Goal: Task Accomplishment & Management: Use online tool/utility

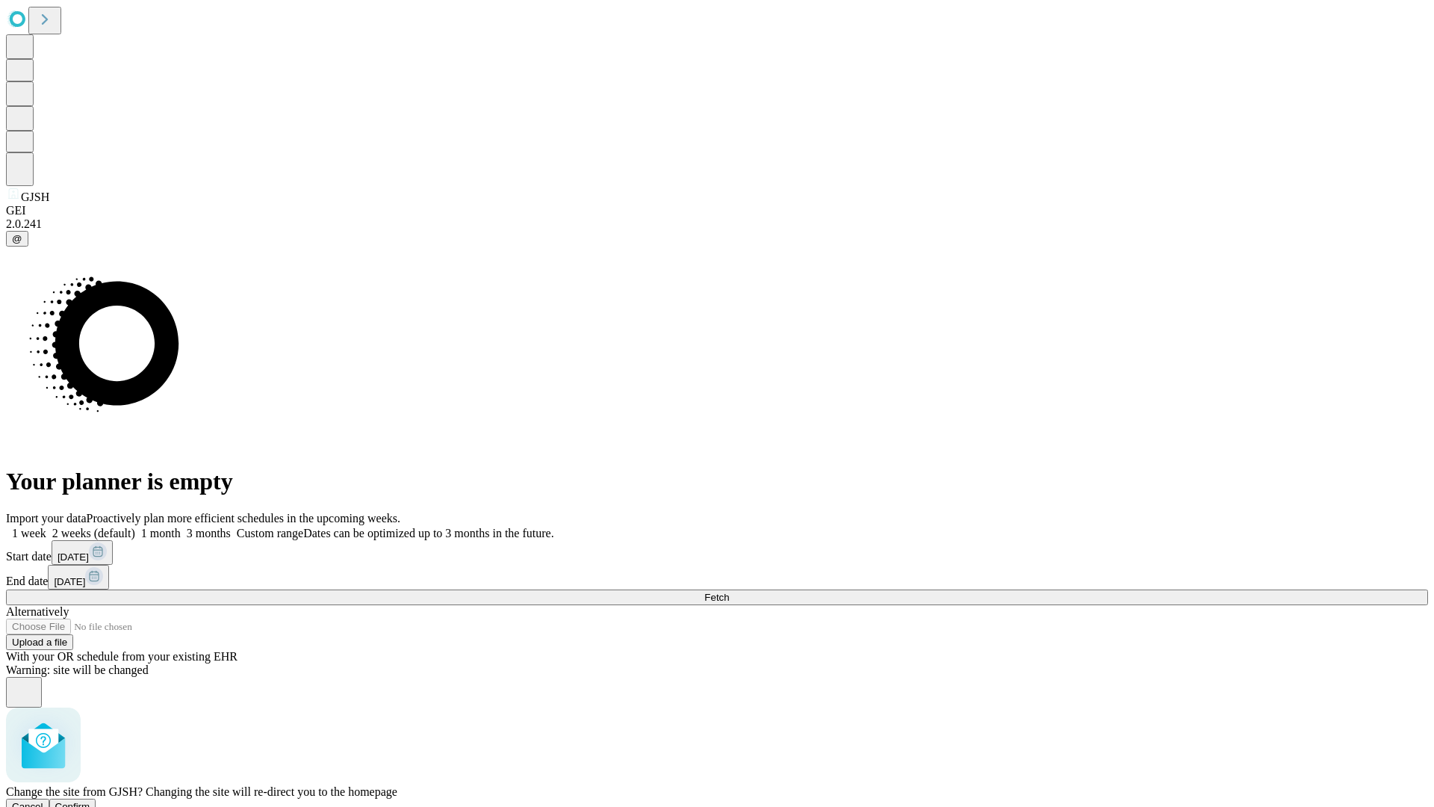
click at [90, 801] on span "Confirm" at bounding box center [72, 806] width 35 height 11
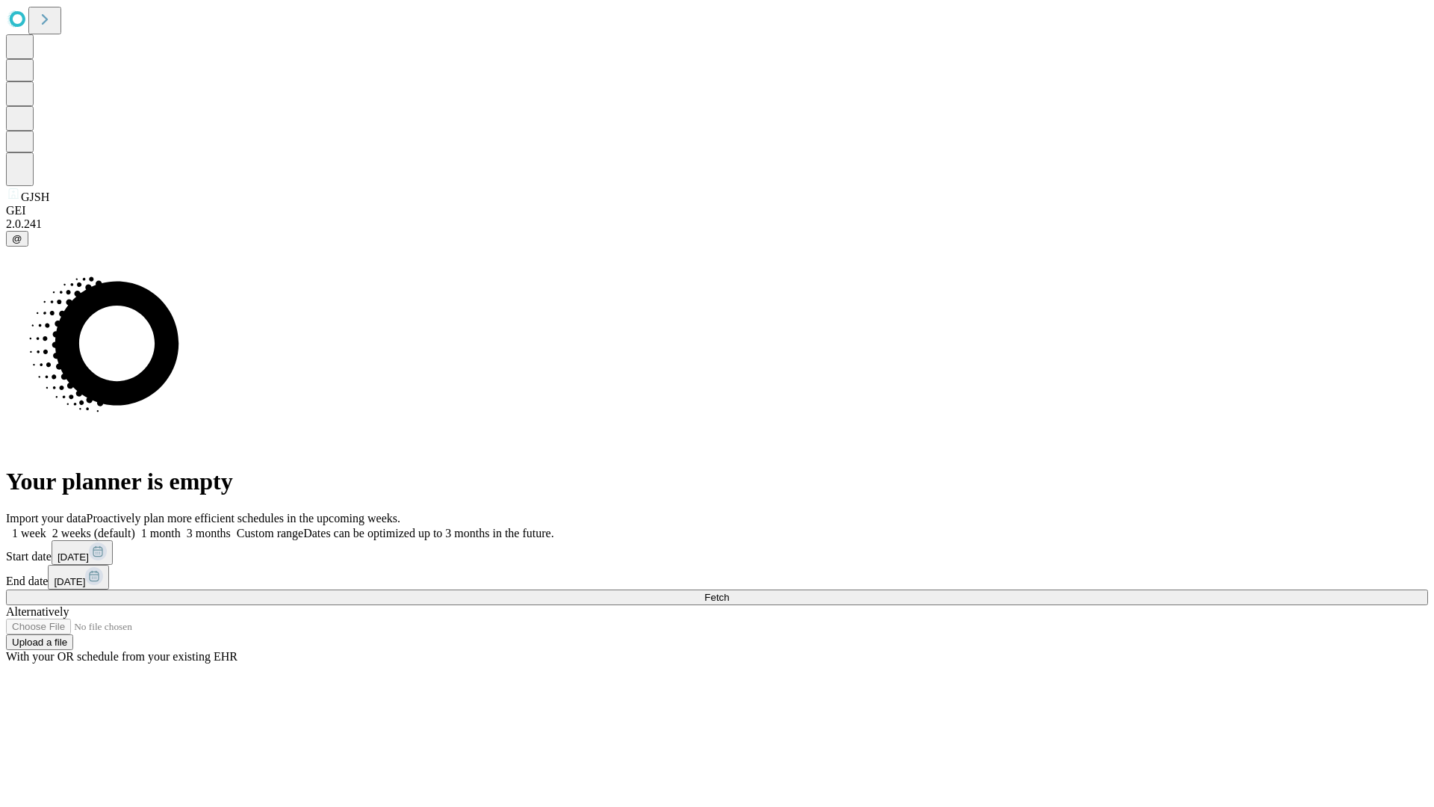
click at [46, 527] on label "1 week" at bounding box center [26, 533] width 40 height 13
click at [729, 592] on span "Fetch" at bounding box center [716, 597] width 25 height 11
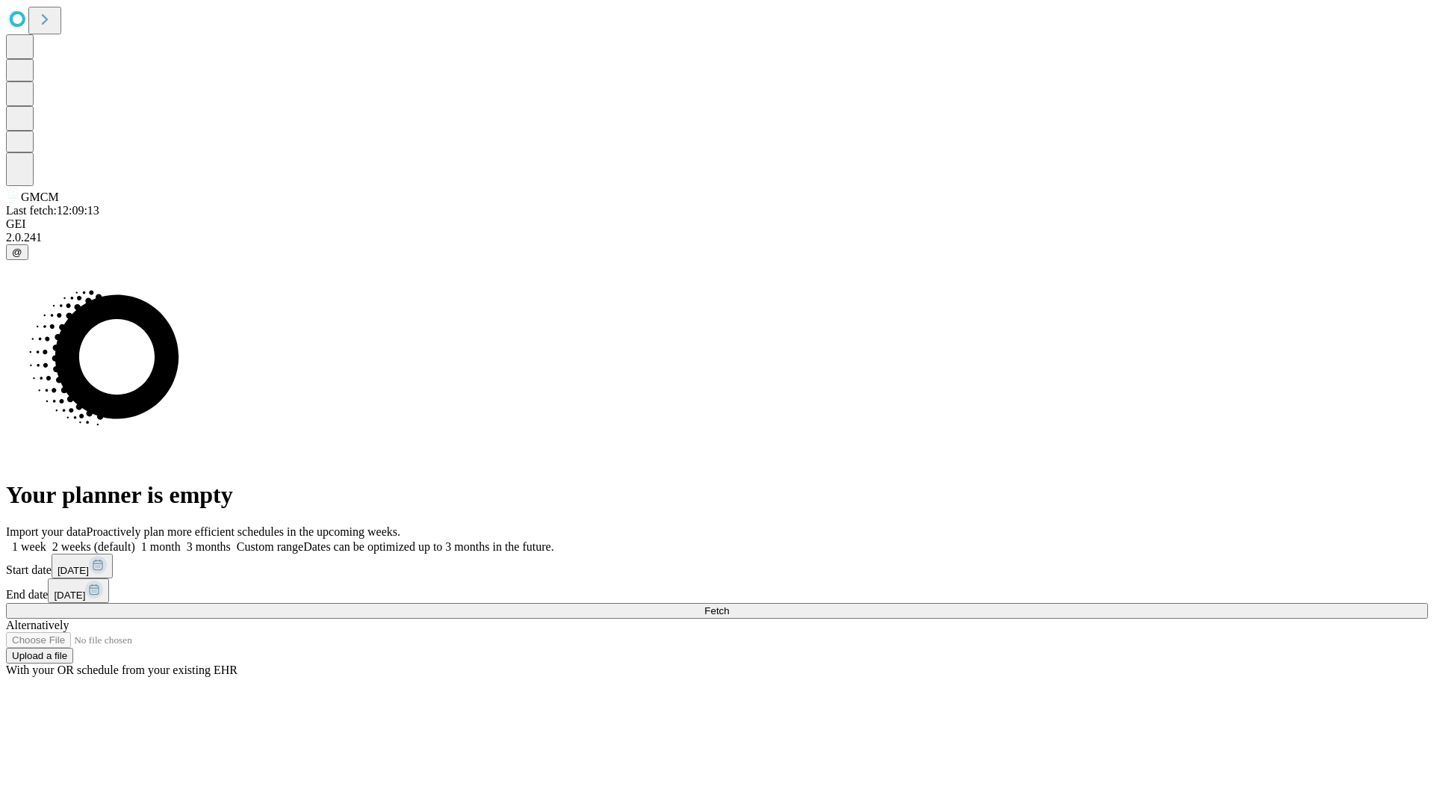
click at [46, 540] on label "1 week" at bounding box center [26, 546] width 40 height 13
click at [729, 605] on span "Fetch" at bounding box center [716, 610] width 25 height 11
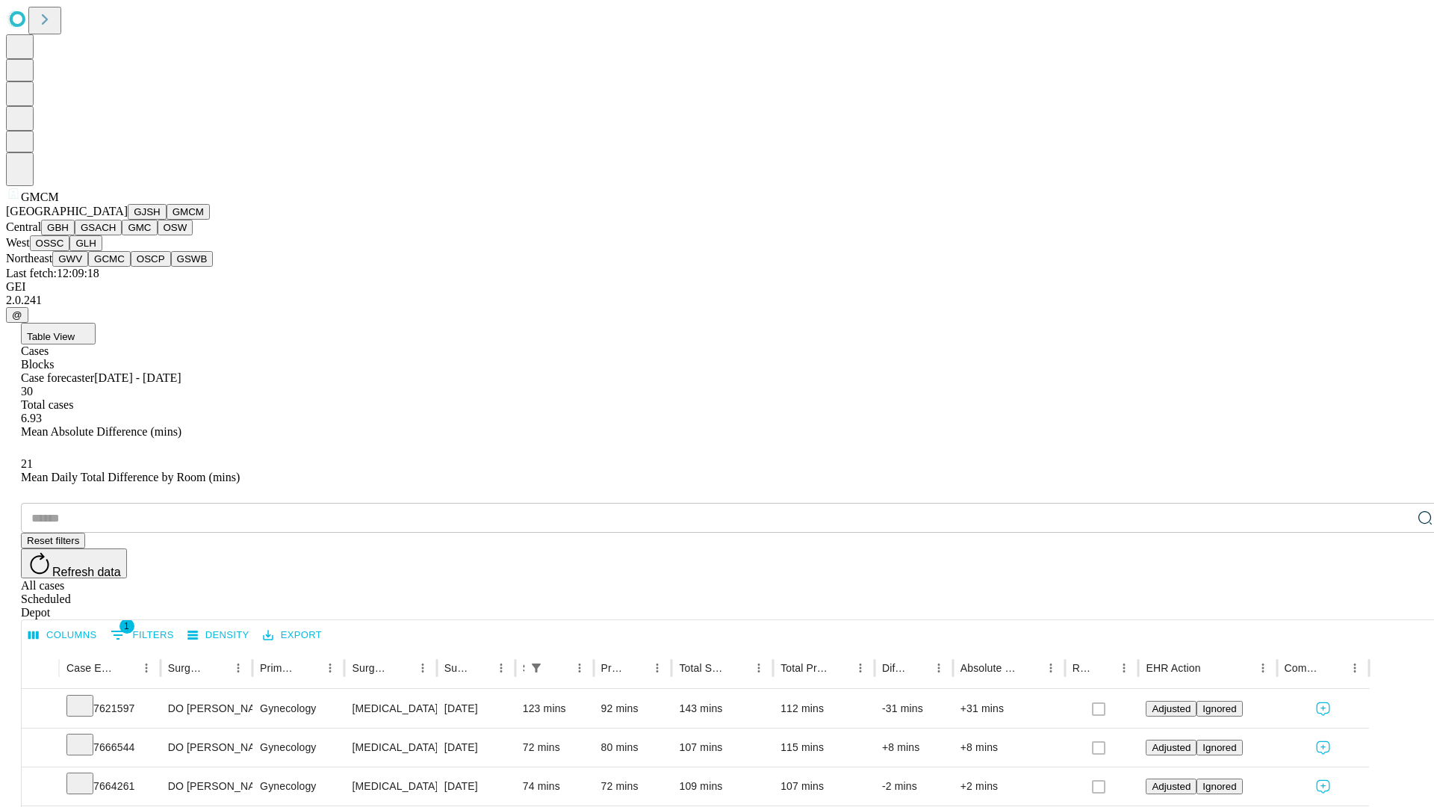
click at [75, 235] on button "GBH" at bounding box center [58, 228] width 34 height 16
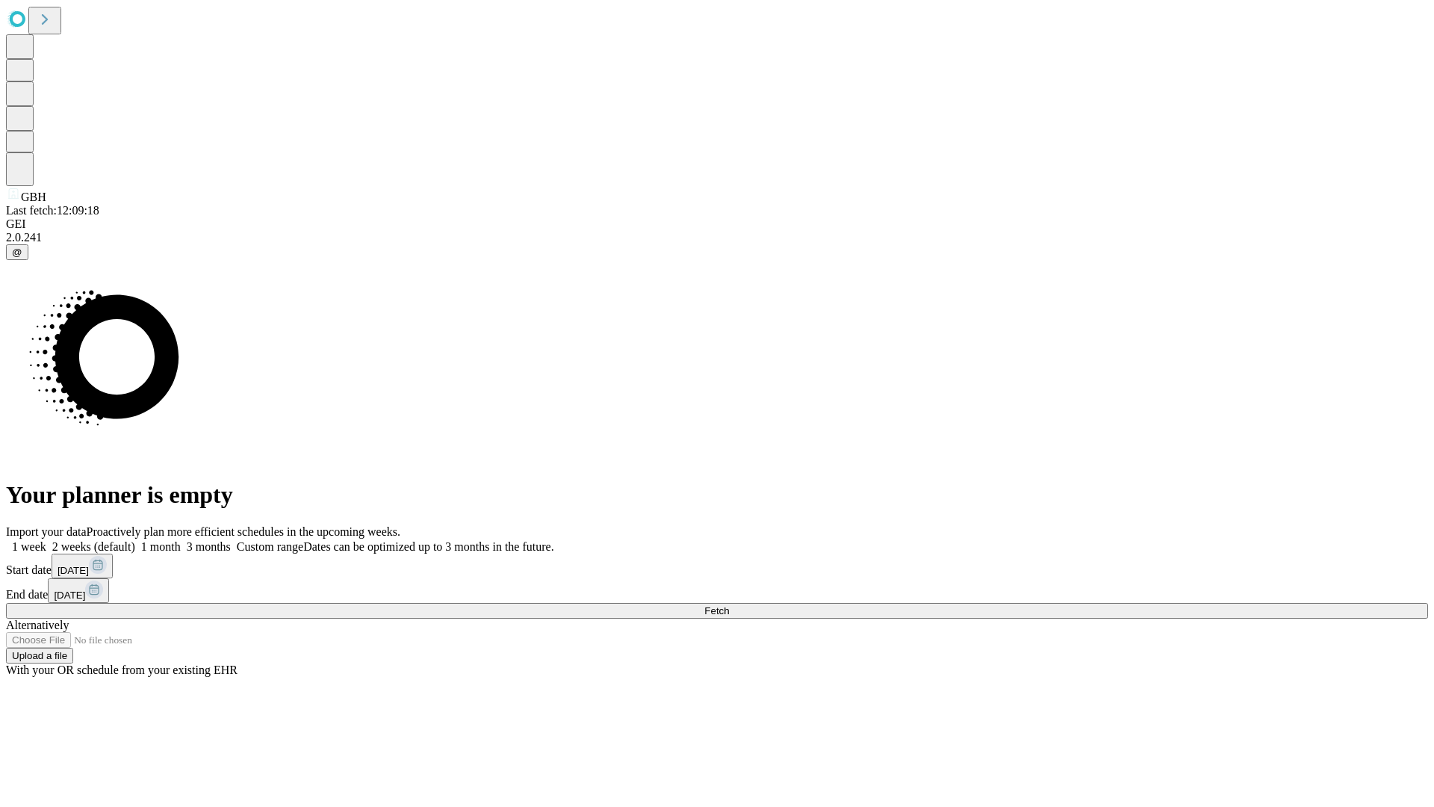
click at [729, 605] on span "Fetch" at bounding box center [716, 610] width 25 height 11
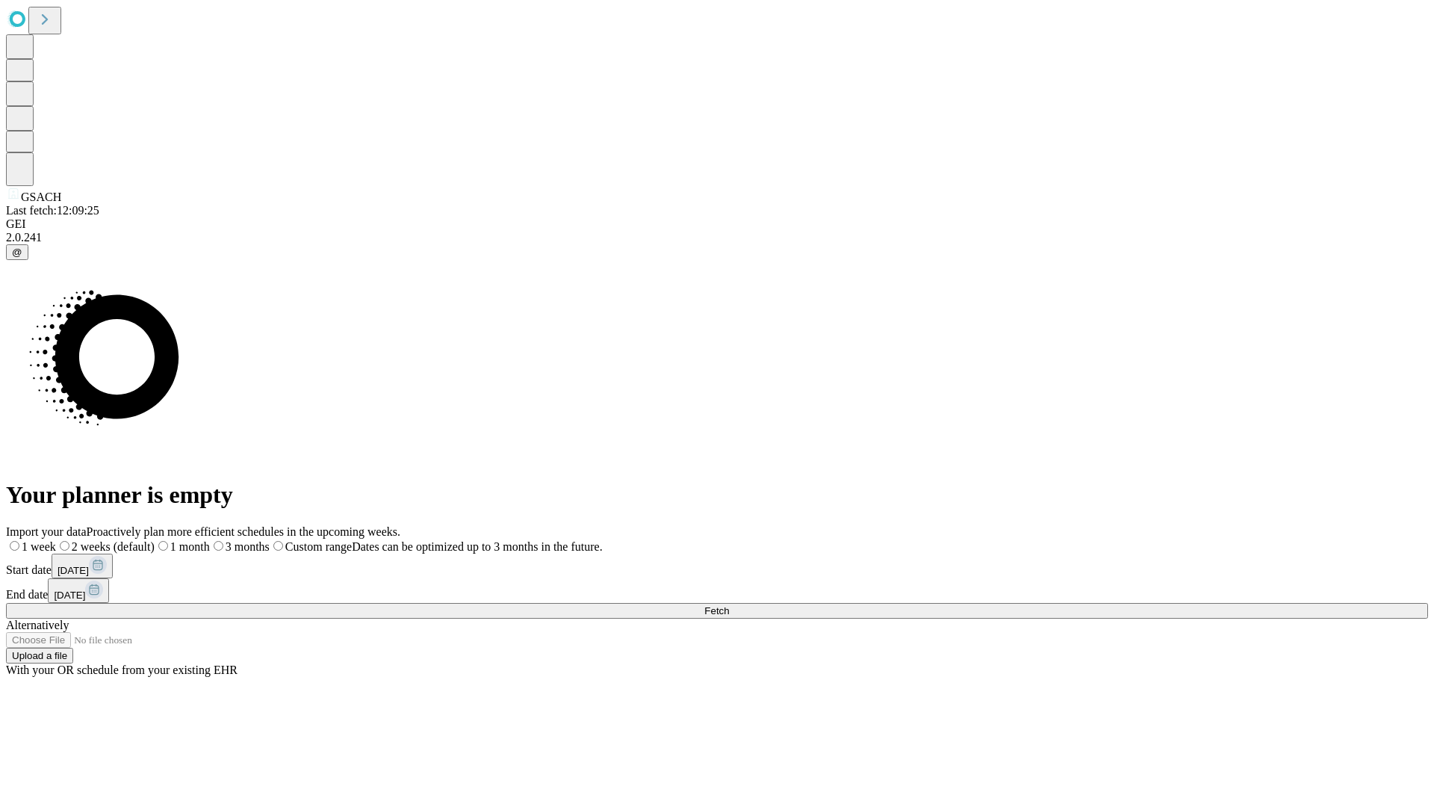
click at [56, 540] on label "1 week" at bounding box center [31, 546] width 50 height 13
click at [729, 605] on span "Fetch" at bounding box center [716, 610] width 25 height 11
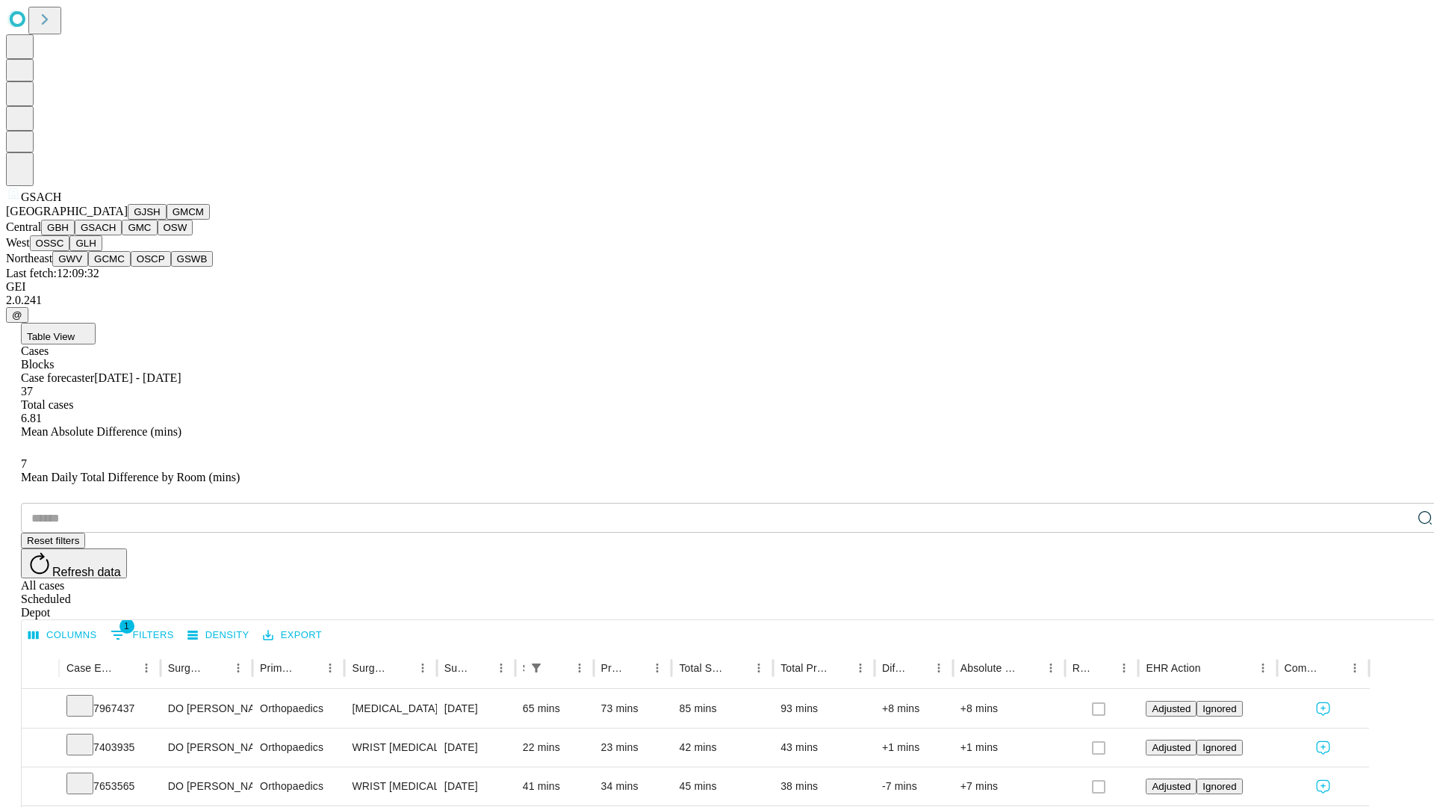
click at [122, 235] on button "GMC" at bounding box center [139, 228] width 35 height 16
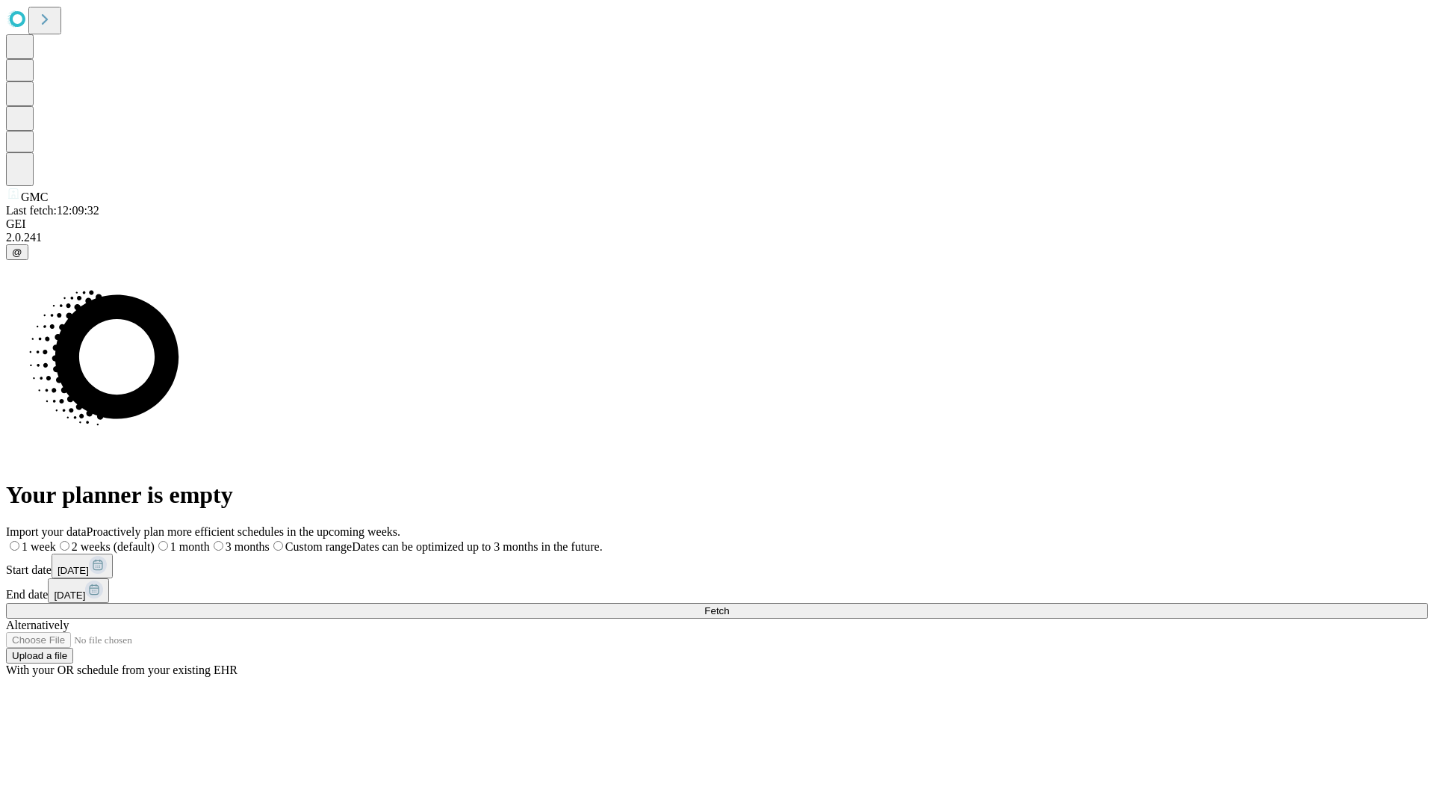
click at [56, 540] on label "1 week" at bounding box center [31, 546] width 50 height 13
click at [729, 605] on span "Fetch" at bounding box center [716, 610] width 25 height 11
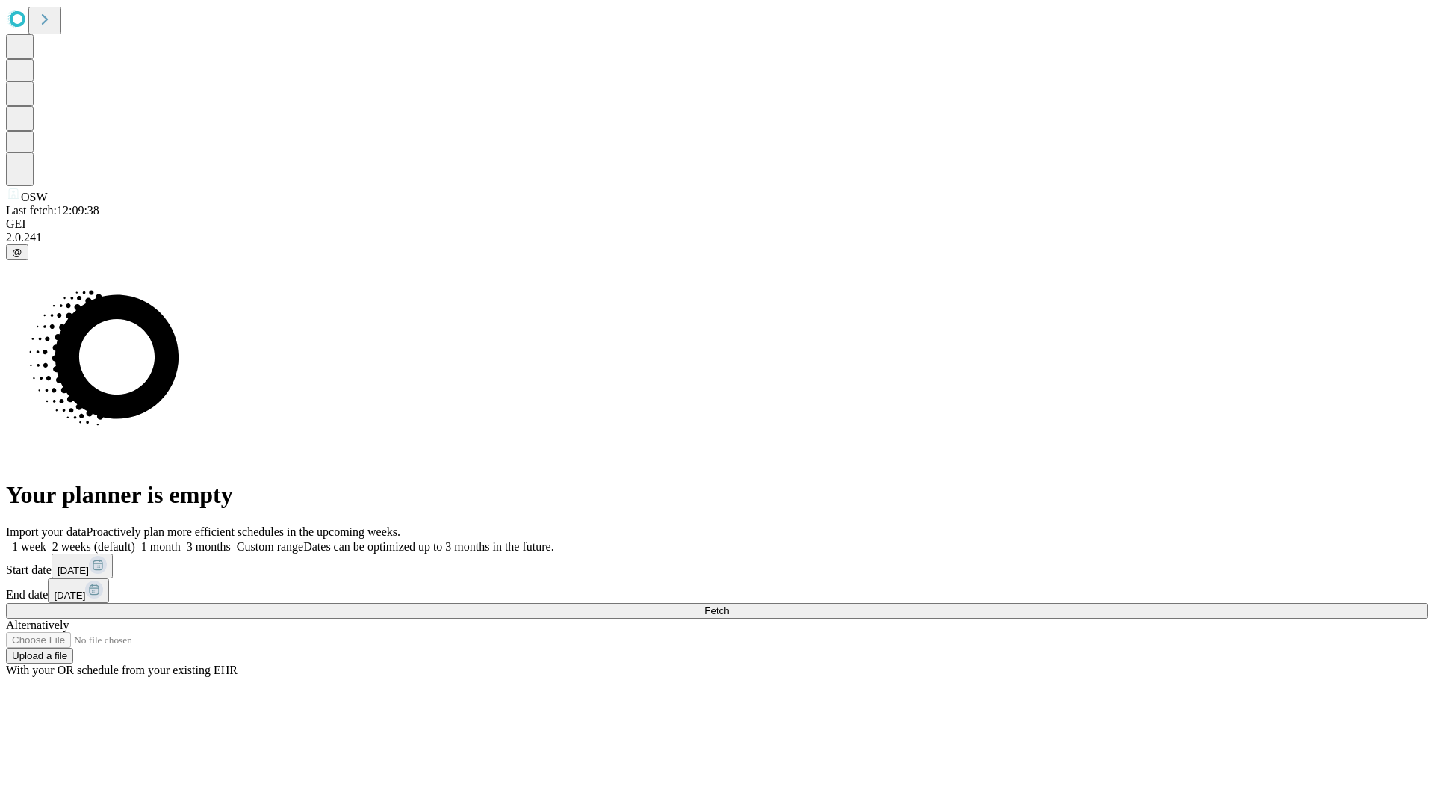
click at [46, 540] on label "1 week" at bounding box center [26, 546] width 40 height 13
click at [729, 605] on span "Fetch" at bounding box center [716, 610] width 25 height 11
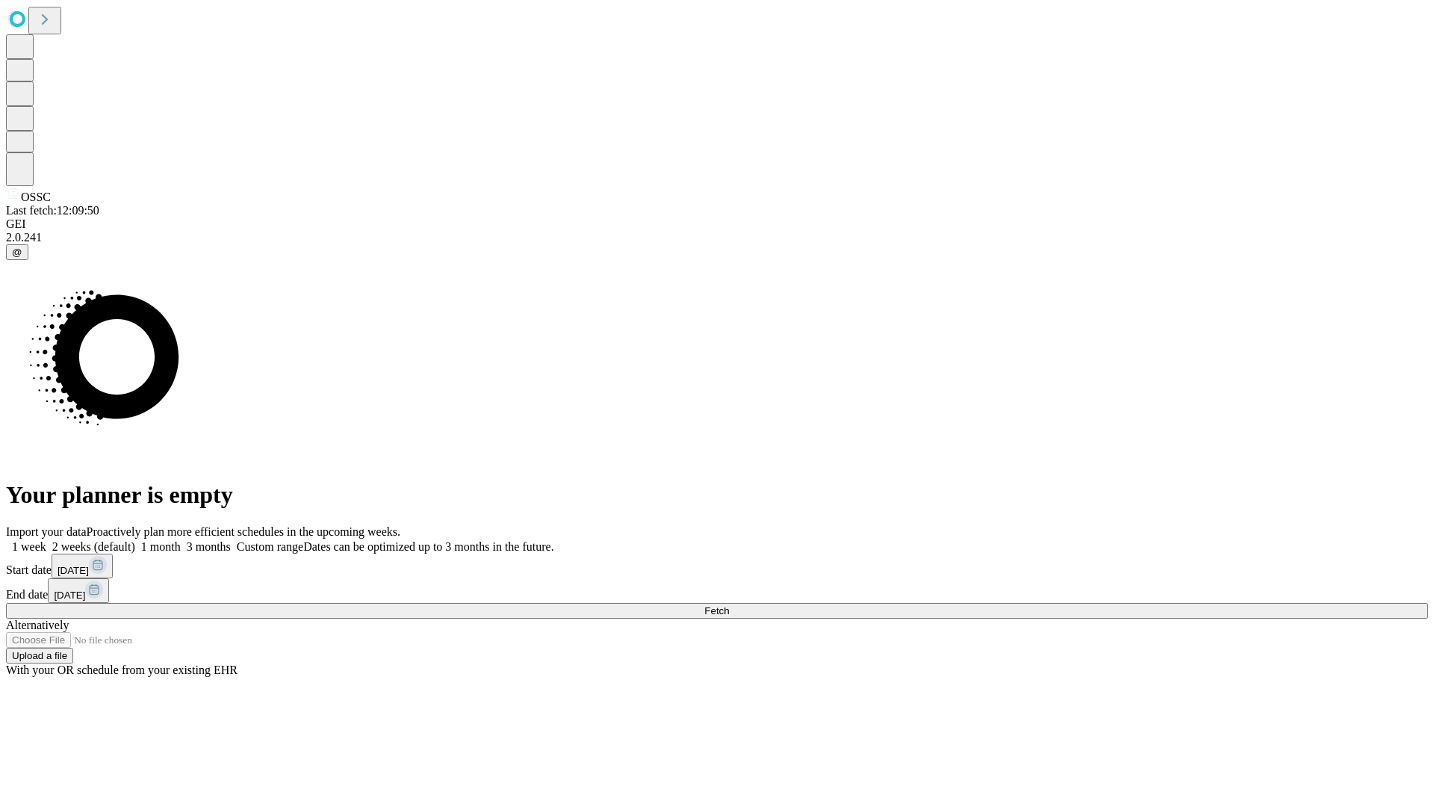
click at [46, 540] on label "1 week" at bounding box center [26, 546] width 40 height 13
click at [729, 605] on span "Fetch" at bounding box center [716, 610] width 25 height 11
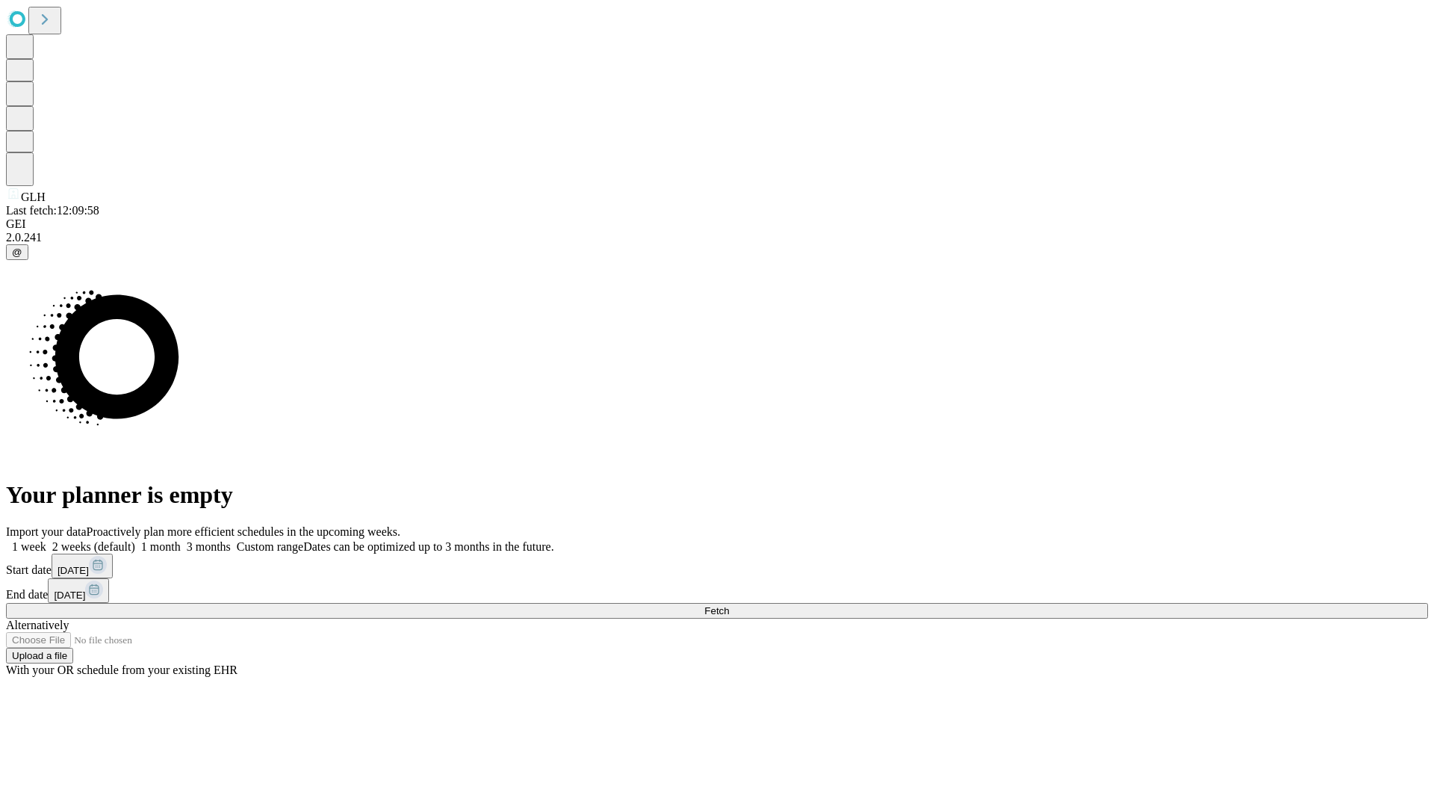
click at [46, 540] on label "1 week" at bounding box center [26, 546] width 40 height 13
click at [729, 605] on span "Fetch" at bounding box center [716, 610] width 25 height 11
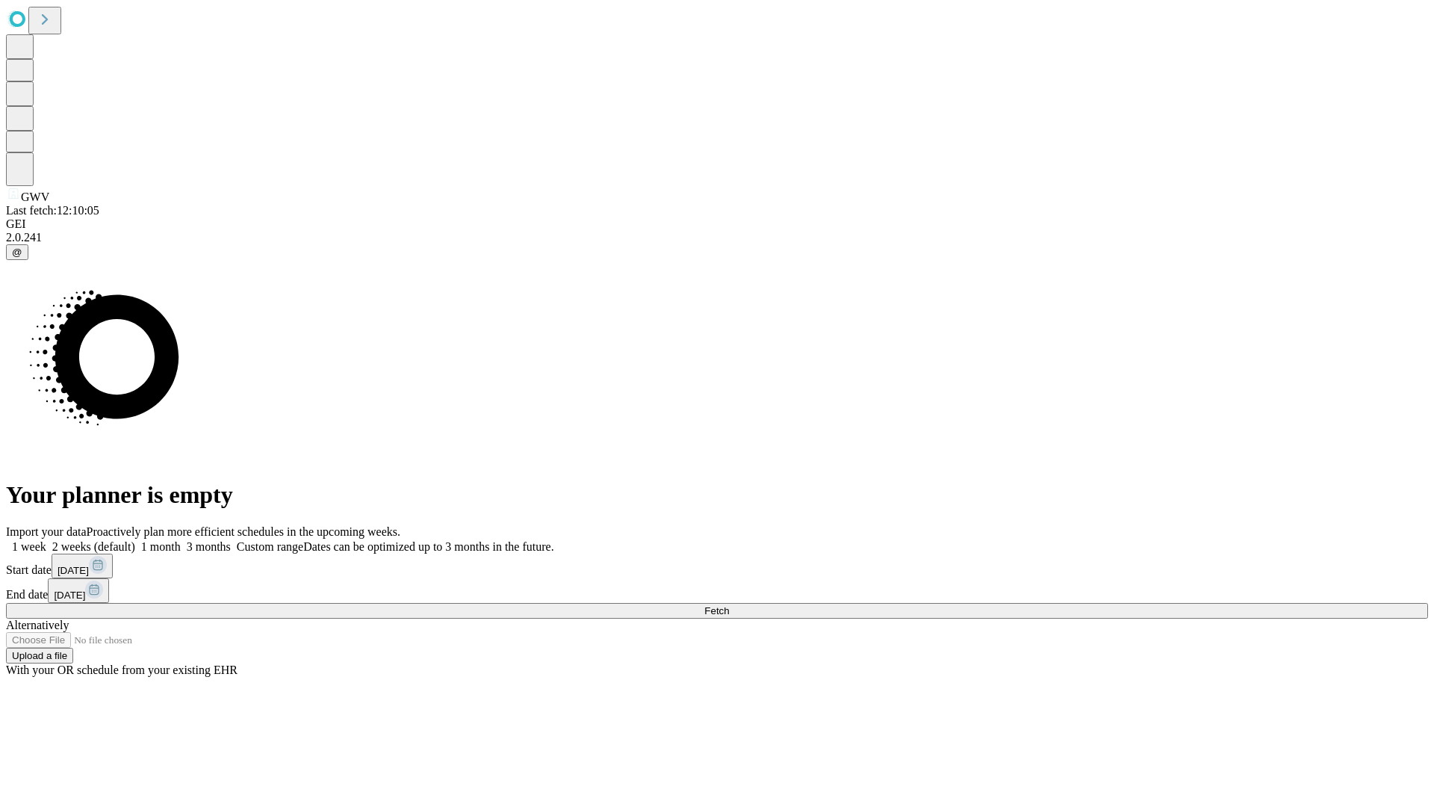
click at [46, 540] on label "1 week" at bounding box center [26, 546] width 40 height 13
click at [729, 605] on span "Fetch" at bounding box center [716, 610] width 25 height 11
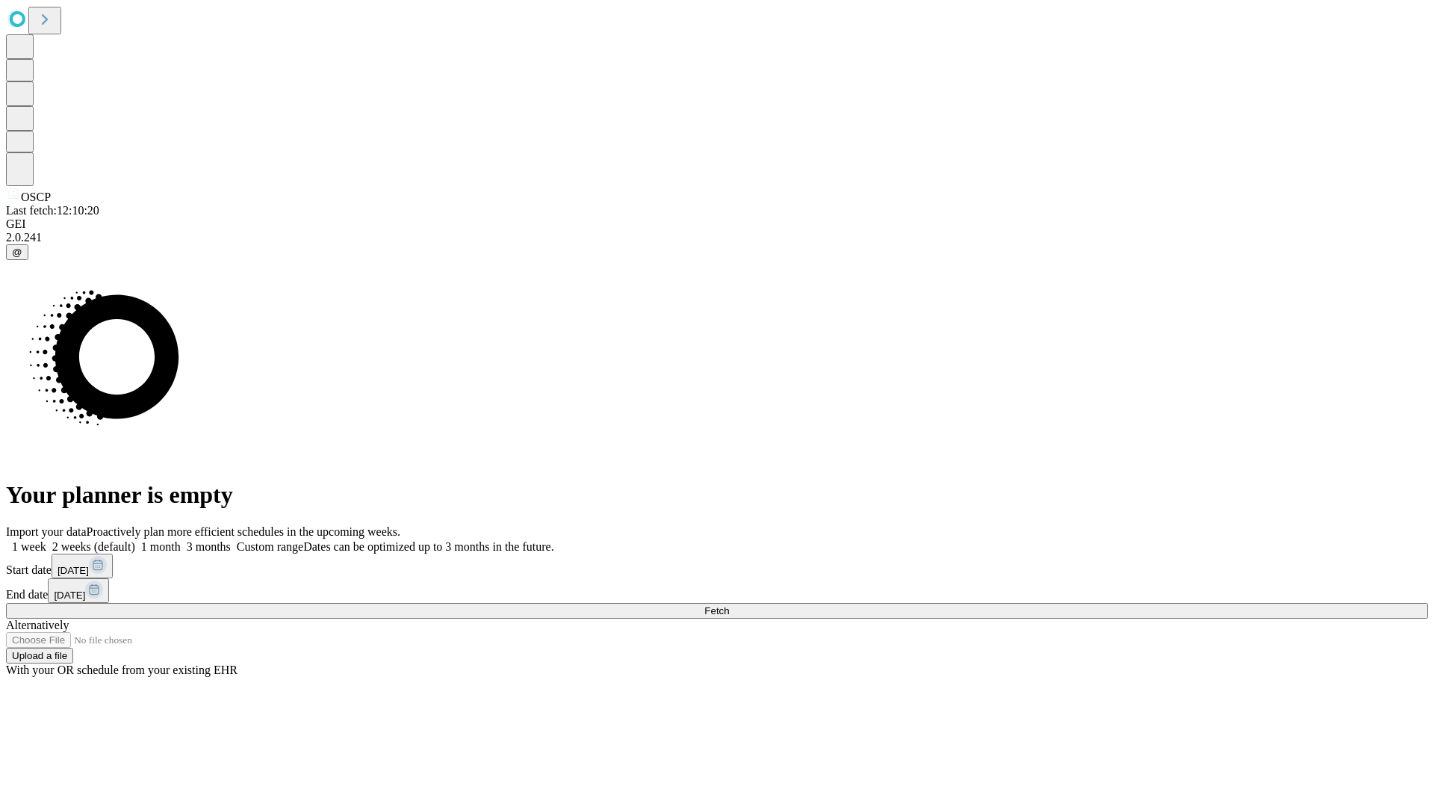
click at [46, 540] on label "1 week" at bounding box center [26, 546] width 40 height 13
click at [729, 605] on span "Fetch" at bounding box center [716, 610] width 25 height 11
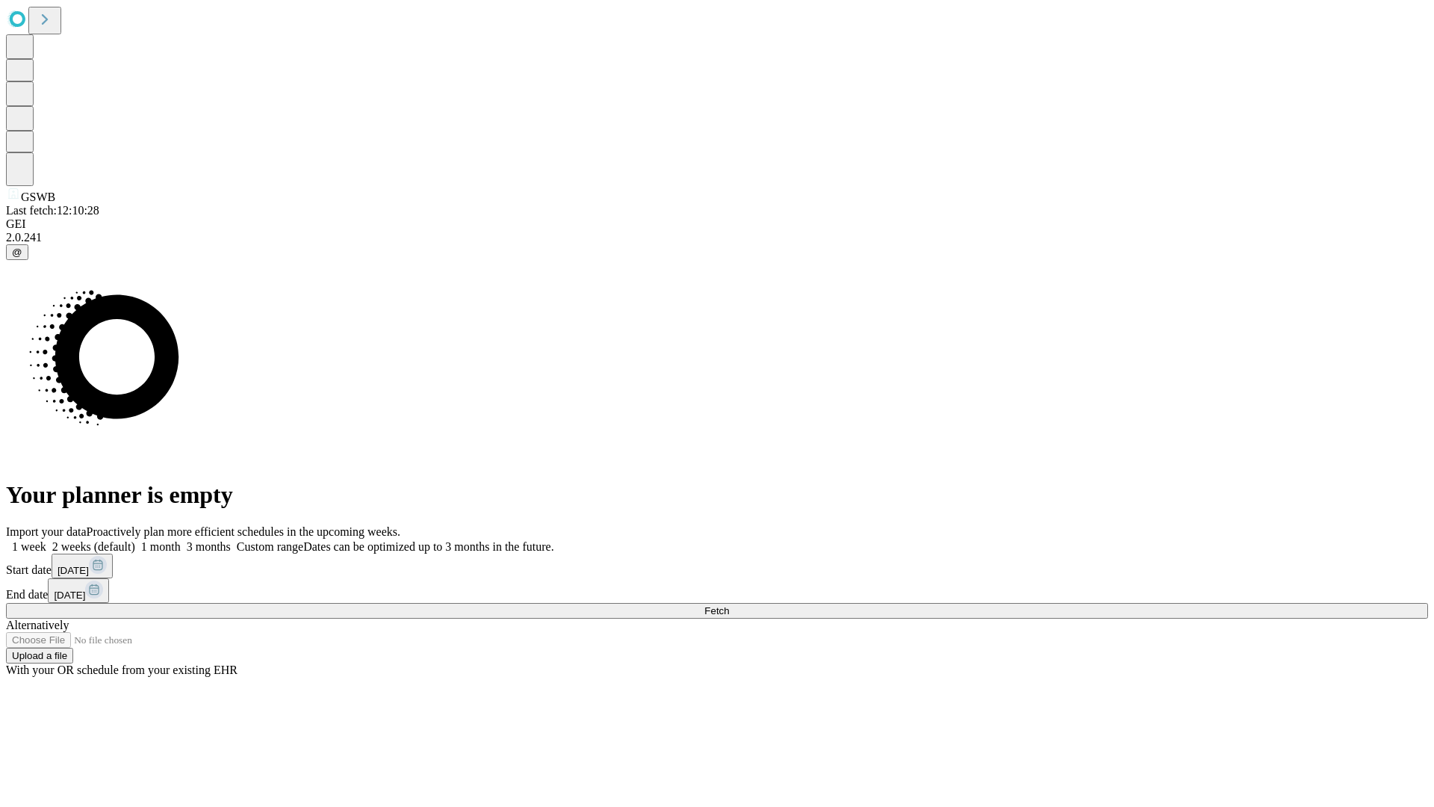
click at [729, 605] on span "Fetch" at bounding box center [716, 610] width 25 height 11
